Goal: Information Seeking & Learning: Learn about a topic

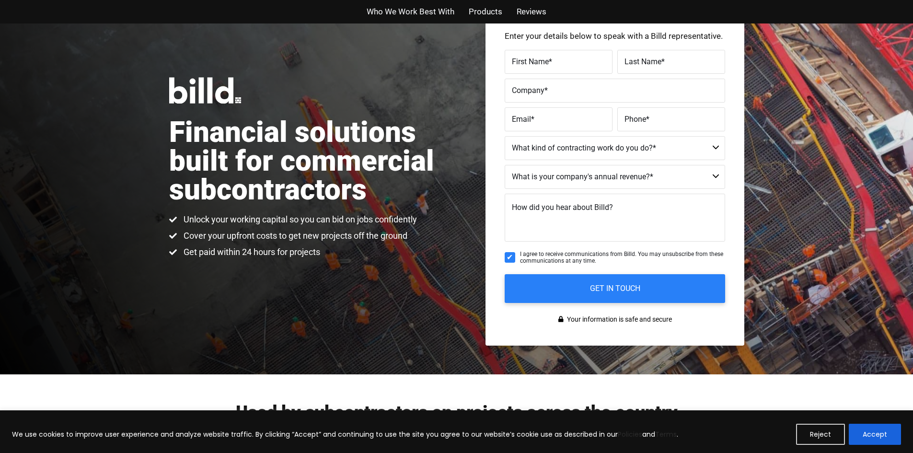
scroll to position [192, 0]
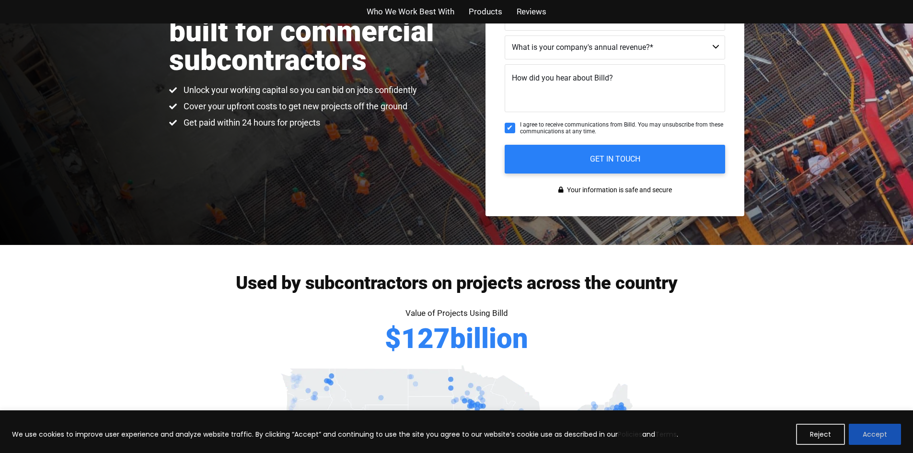
click at [885, 429] on button "Accept" at bounding box center [875, 434] width 52 height 21
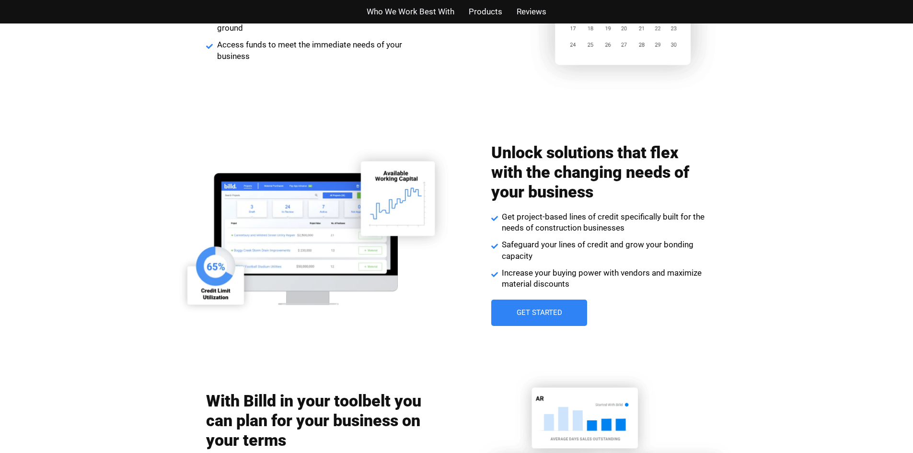
scroll to position [1294, 0]
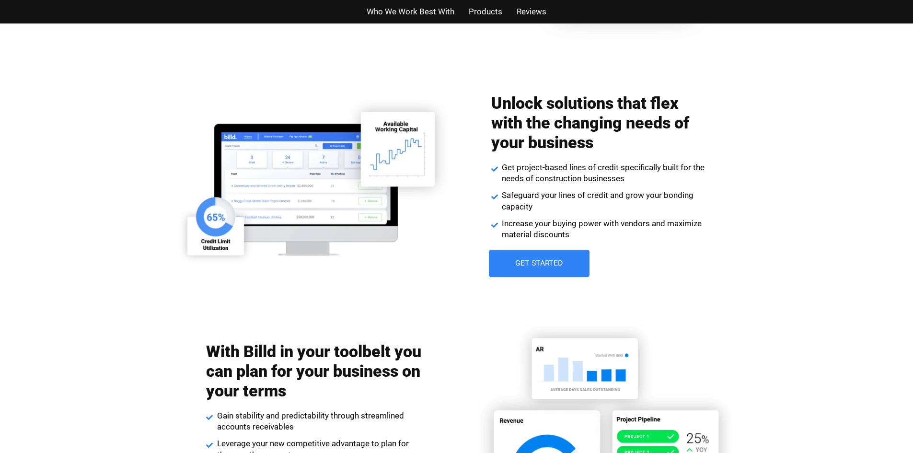
click at [541, 261] on span "Get Started" at bounding box center [539, 264] width 48 height 8
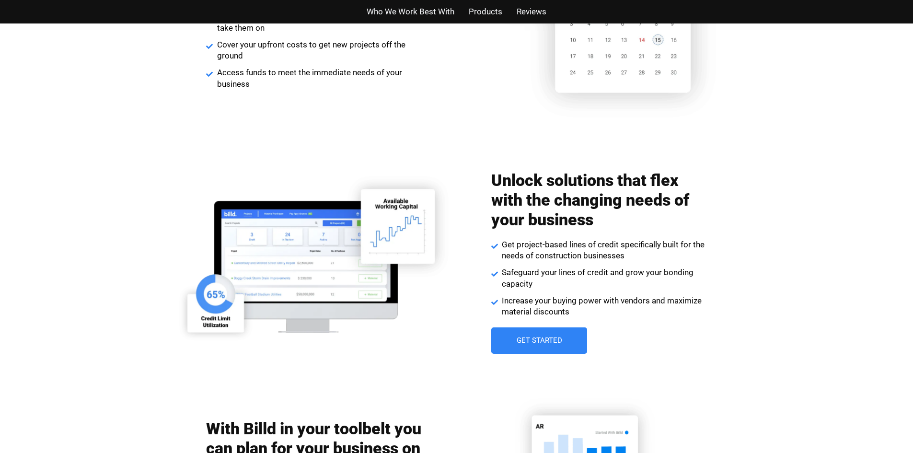
scroll to position [1294, 0]
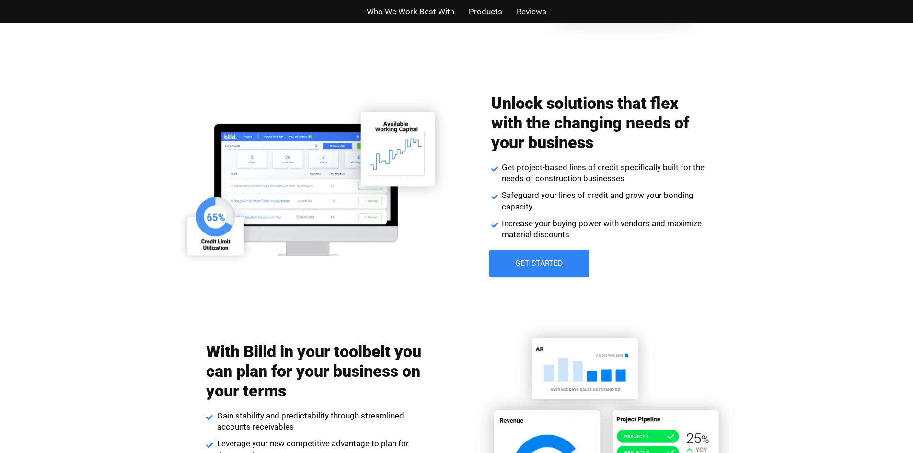
click at [542, 261] on span "Get Started" at bounding box center [539, 264] width 48 height 8
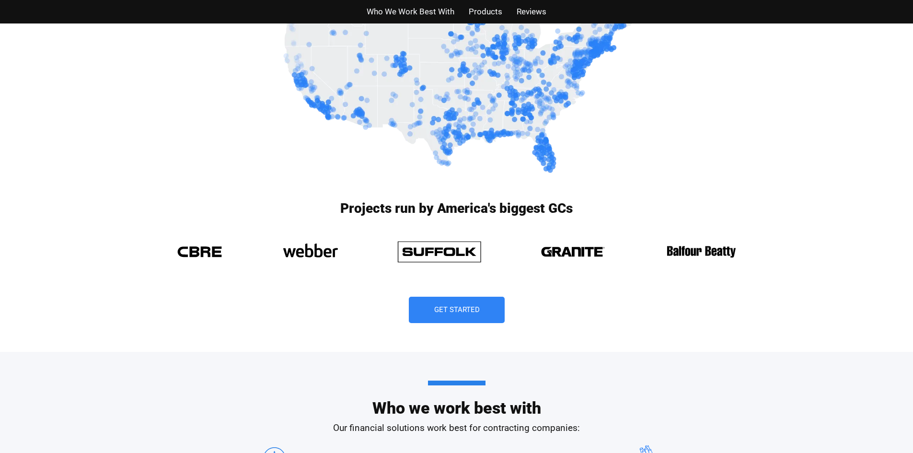
scroll to position [623, 0]
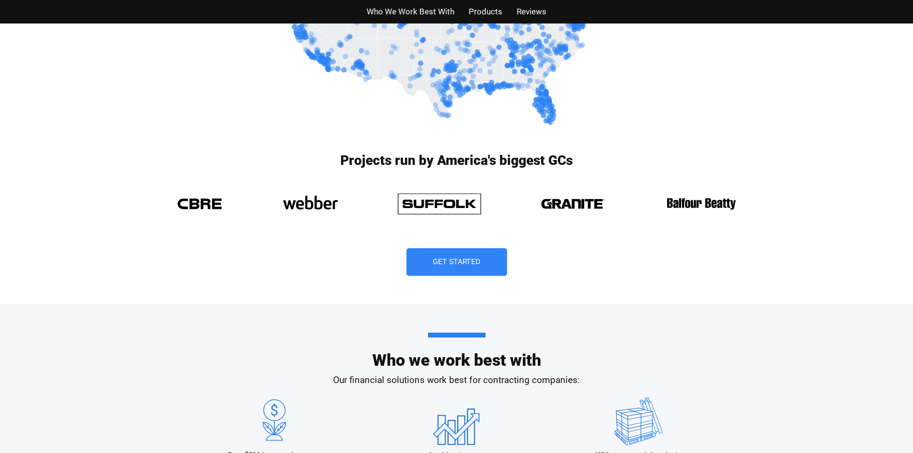
click at [465, 260] on span "Get Started" at bounding box center [457, 262] width 48 height 8
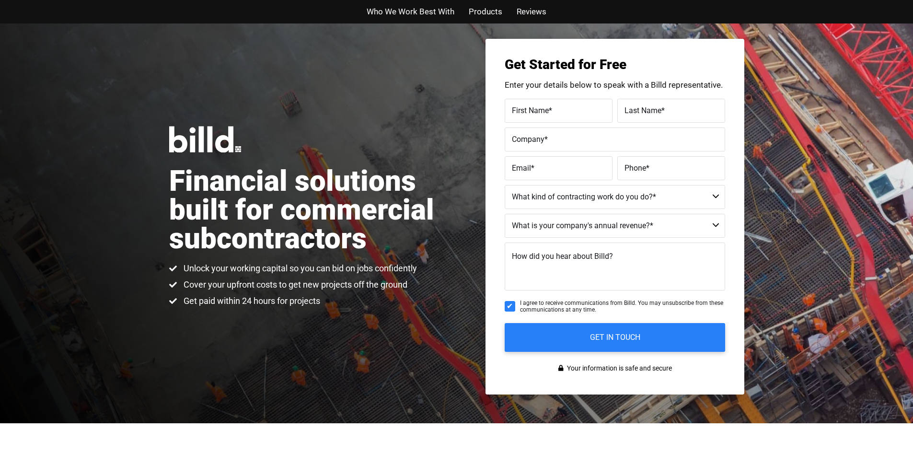
scroll to position [0, 0]
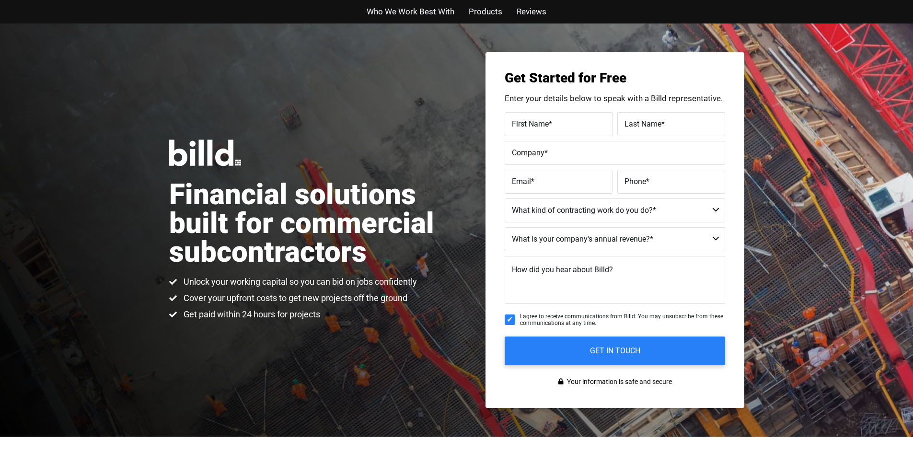
click at [508, 323] on input "I agree to receive communications from Billd. You may unsubscribe from these co…" at bounding box center [510, 319] width 11 height 11
checkbox input "false"
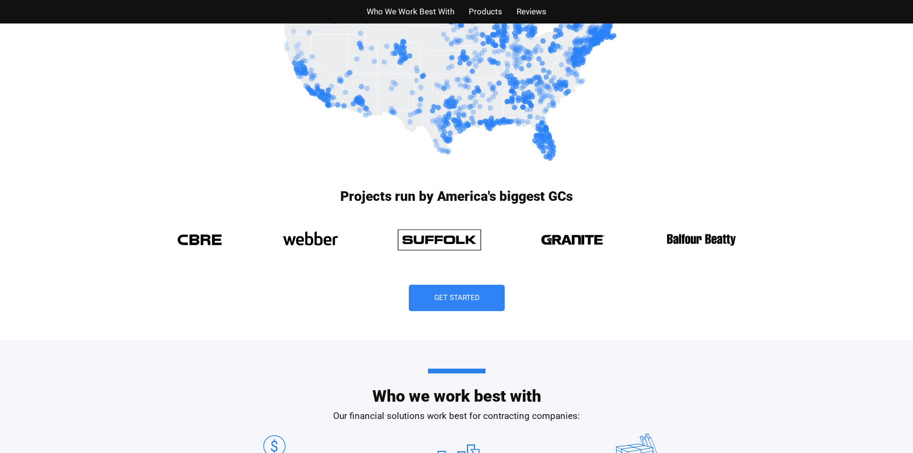
scroll to position [623, 0]
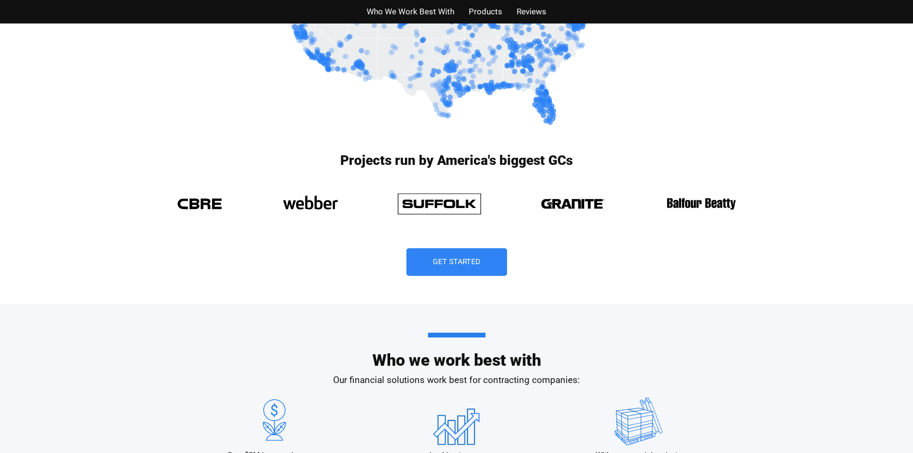
click at [457, 255] on link "Get Started" at bounding box center [456, 262] width 101 height 28
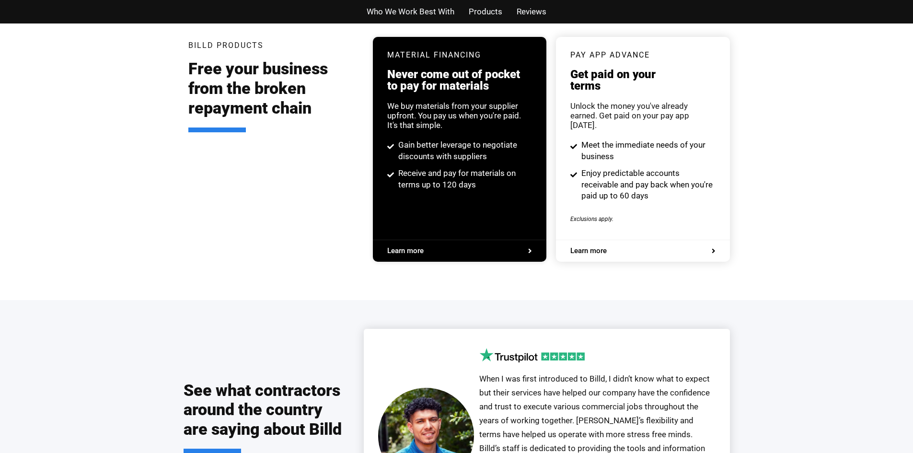
scroll to position [1821, 0]
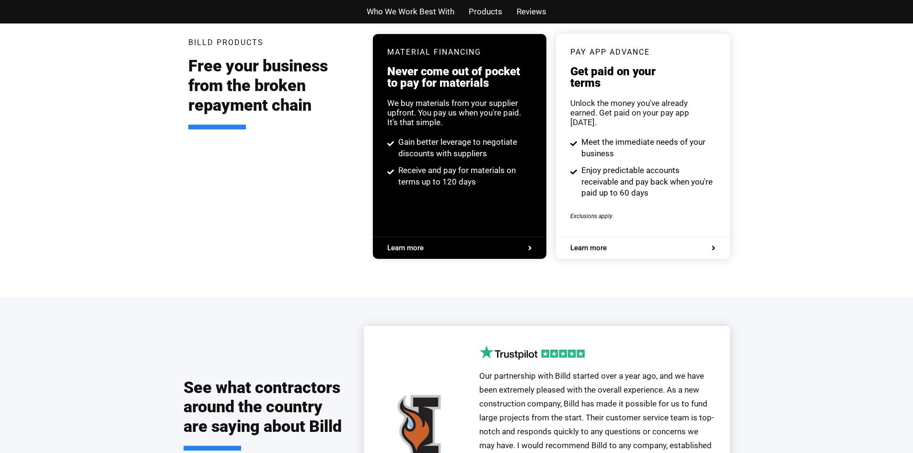
click at [643, 244] on span "Learn more" at bounding box center [642, 247] width 145 height 7
